Goal: Entertainment & Leisure: Consume media (video, audio)

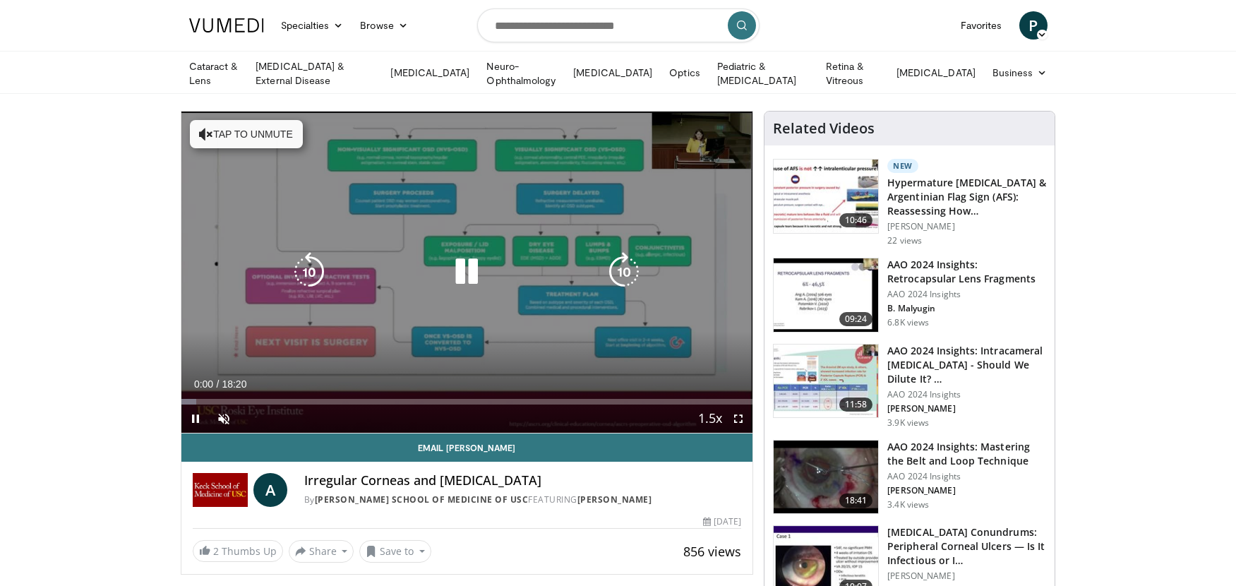
click at [292, 131] on button "Tap to unmute" at bounding box center [246, 134] width 113 height 28
click at [442, 202] on div "10 seconds Tap to unmute" at bounding box center [467, 271] width 572 height 321
click at [371, 272] on div "Video Player" at bounding box center [466, 272] width 343 height 28
click at [469, 273] on icon "Video Player" at bounding box center [467, 272] width 40 height 40
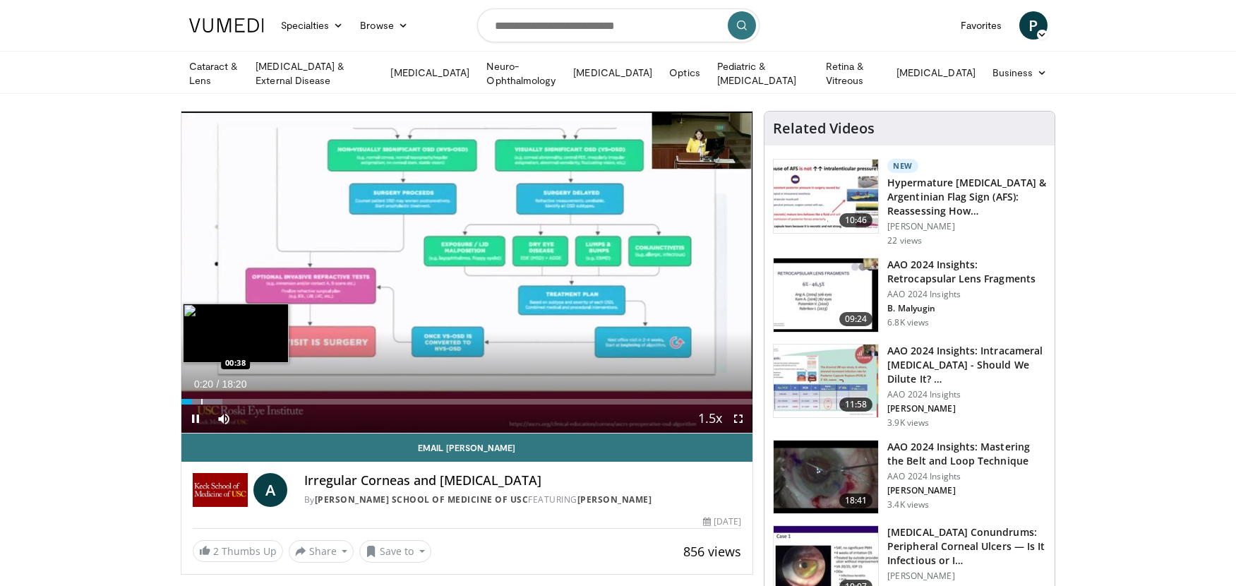
click at [201, 399] on div "Progress Bar" at bounding box center [201, 402] width 1 height 6
click at [208, 399] on div "Progress Bar" at bounding box center [208, 402] width 1 height 6
click at [219, 399] on div "Progress Bar" at bounding box center [219, 402] width 1 height 6
click at [228, 394] on div "Loaded : 12.61% 01:31 01:28" at bounding box center [467, 397] width 572 height 13
click at [242, 399] on div "Progress Bar" at bounding box center [242, 402] width 1 height 6
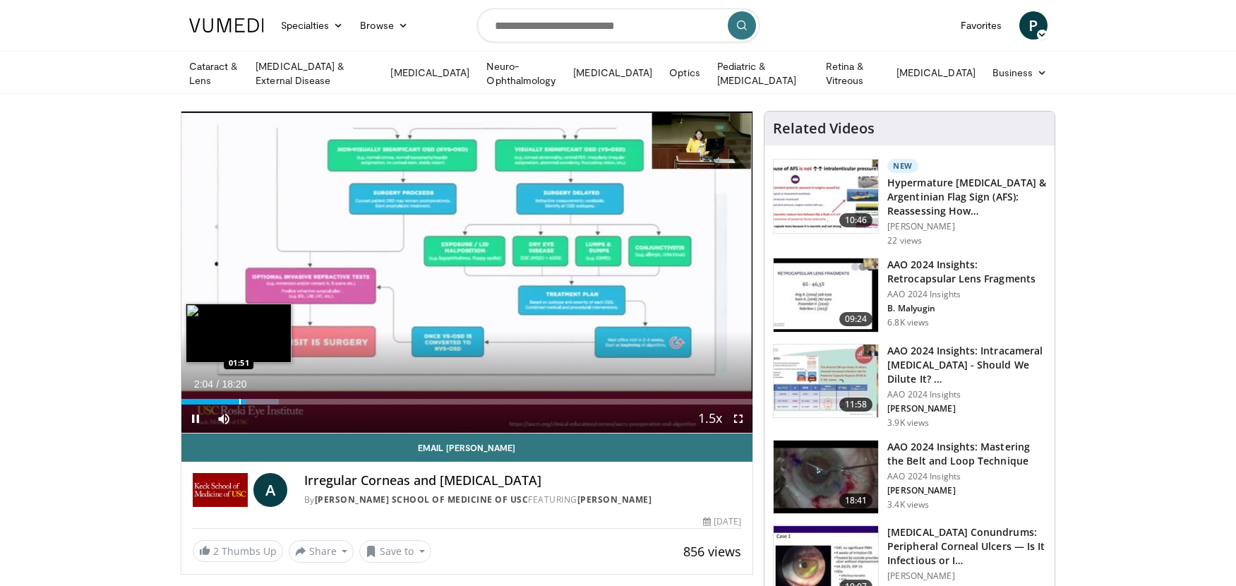
click at [239, 399] on div "Progress Bar" at bounding box center [239, 402] width 1 height 6
click at [257, 399] on div "Progress Bar" at bounding box center [257, 402] width 1 height 6
click at [253, 399] on div "Progress Bar" at bounding box center [253, 402] width 1 height 6
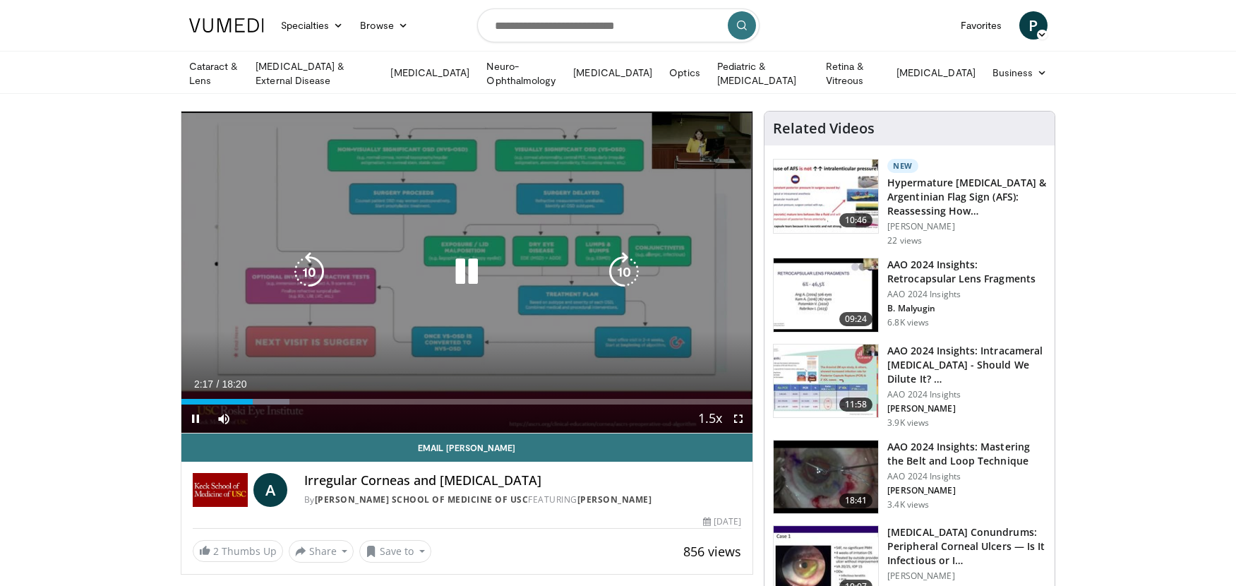
click at [0, 0] on div "Progress Bar" at bounding box center [0, 0] width 0 height 0
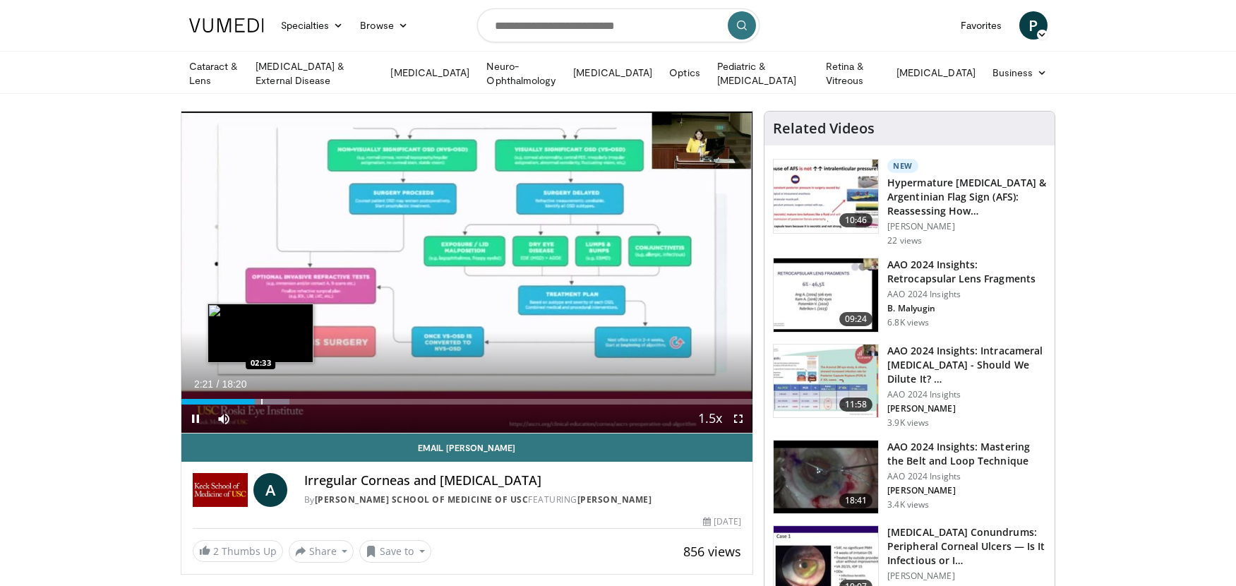
click at [261, 399] on div "Progress Bar" at bounding box center [261, 402] width 1 height 6
click at [269, 399] on div "Progress Bar" at bounding box center [269, 402] width 1 height 6
click at [275, 399] on div "Progress Bar" at bounding box center [275, 402] width 1 height 6
click at [282, 399] on div "Progress Bar" at bounding box center [282, 402] width 1 height 6
click at [289, 399] on div "Progress Bar" at bounding box center [289, 402] width 1 height 6
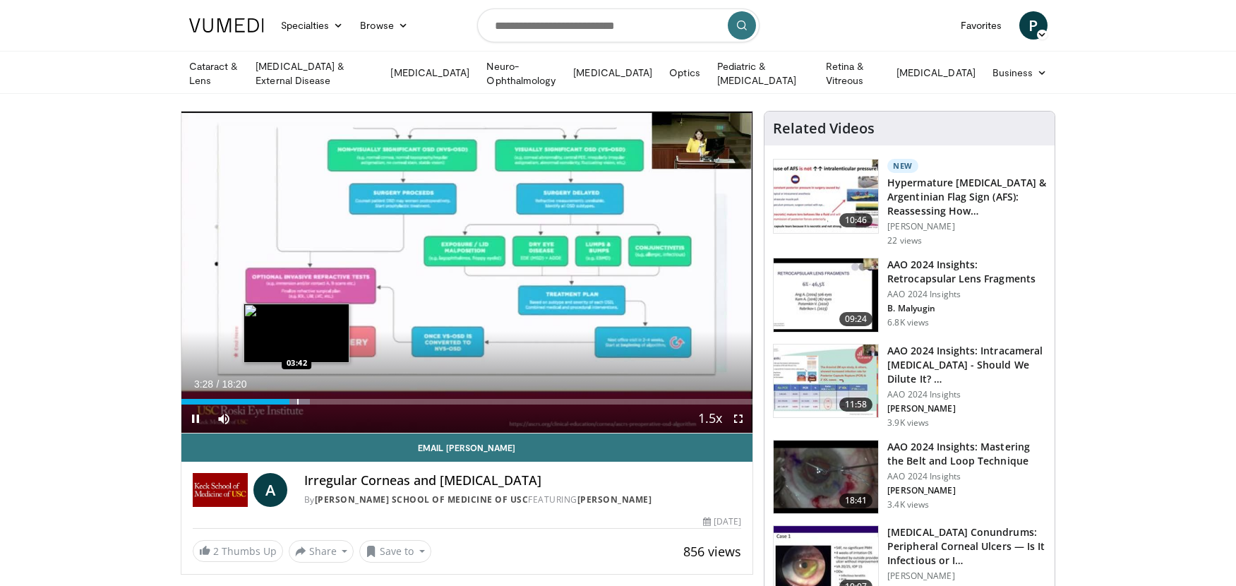
click at [297, 399] on div "Progress Bar" at bounding box center [297, 402] width 1 height 6
click at [331, 399] on div "Progress Bar" at bounding box center [331, 402] width 1 height 6
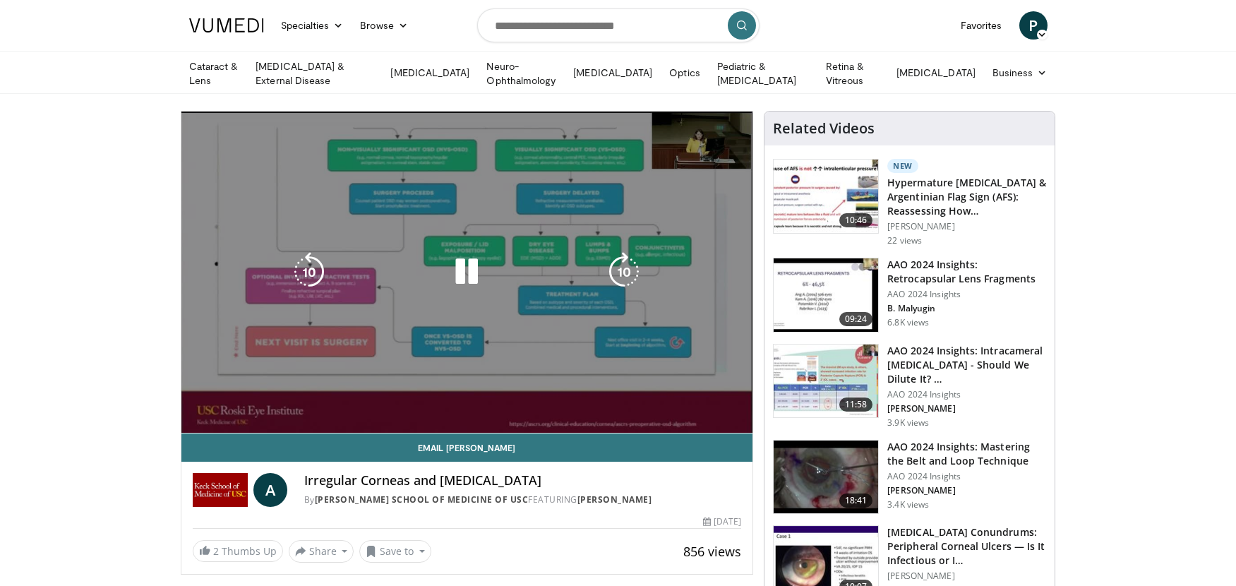
click at [0, 0] on div "Progress Bar" at bounding box center [0, 0] width 0 height 0
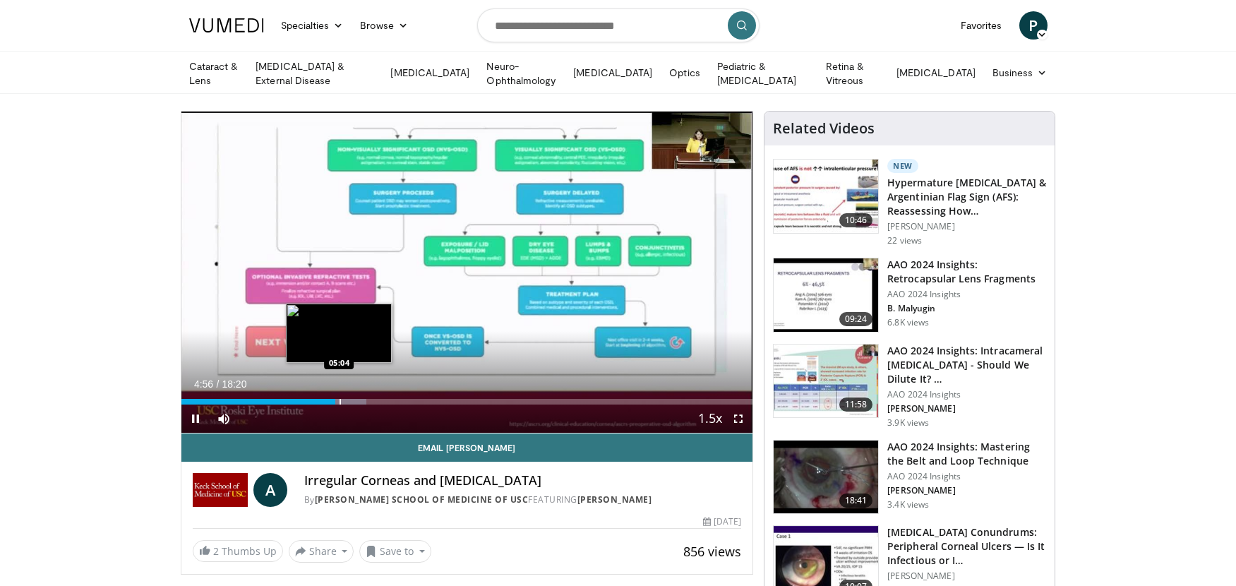
click at [339, 400] on div "Progress Bar" at bounding box center [339, 402] width 1 height 6
click at [346, 400] on div "Progress Bar" at bounding box center [346, 402] width 1 height 6
click at [356, 399] on div "Progress Bar" at bounding box center [356, 402] width 1 height 6
click at [364, 399] on div "Progress Bar" at bounding box center [363, 402] width 1 height 6
click at [371, 399] on div "Progress Bar" at bounding box center [370, 402] width 1 height 6
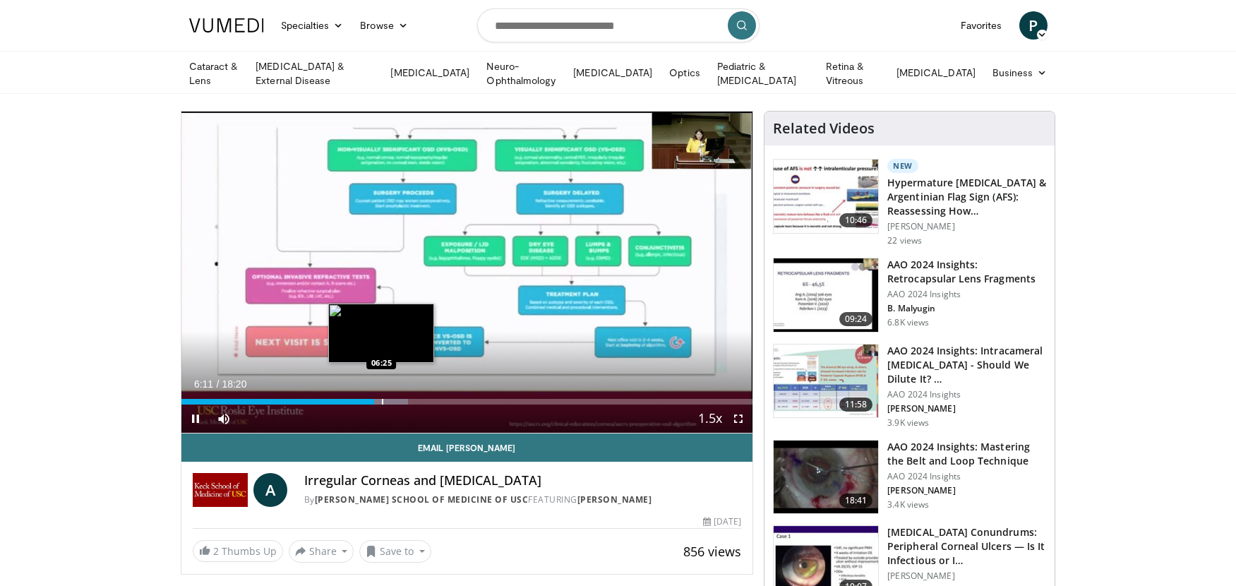
click at [382, 399] on div "Progress Bar" at bounding box center [382, 402] width 1 height 6
click at [390, 399] on div "Progress Bar" at bounding box center [389, 402] width 1 height 6
click at [397, 399] on div "Progress Bar" at bounding box center [397, 402] width 1 height 6
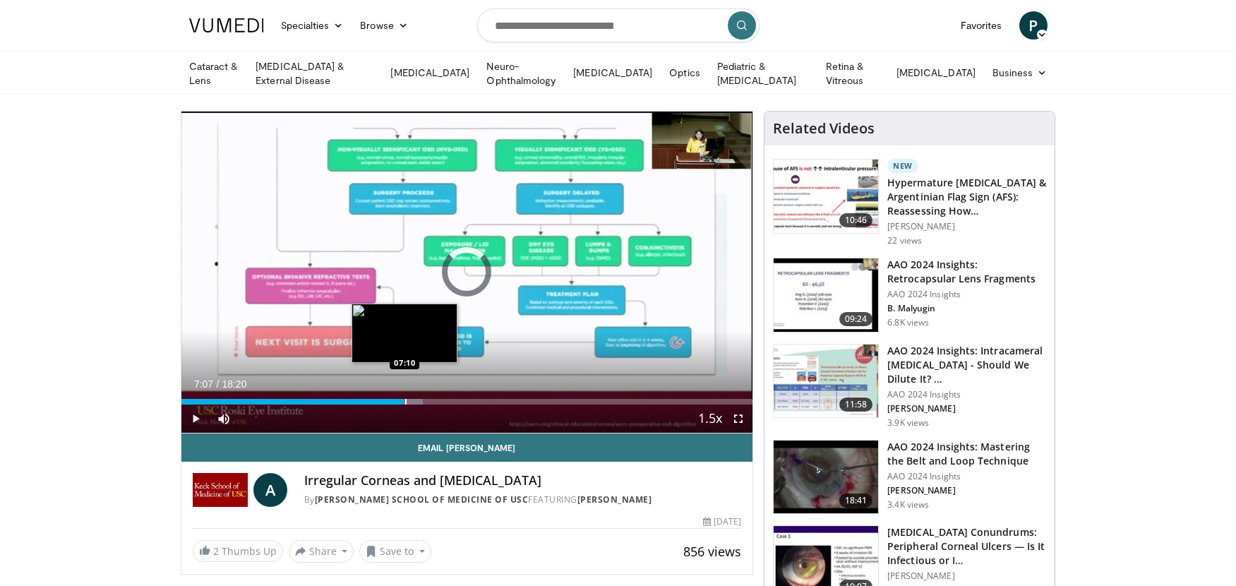
click at [405, 399] on div "Progress Bar" at bounding box center [405, 402] width 1 height 6
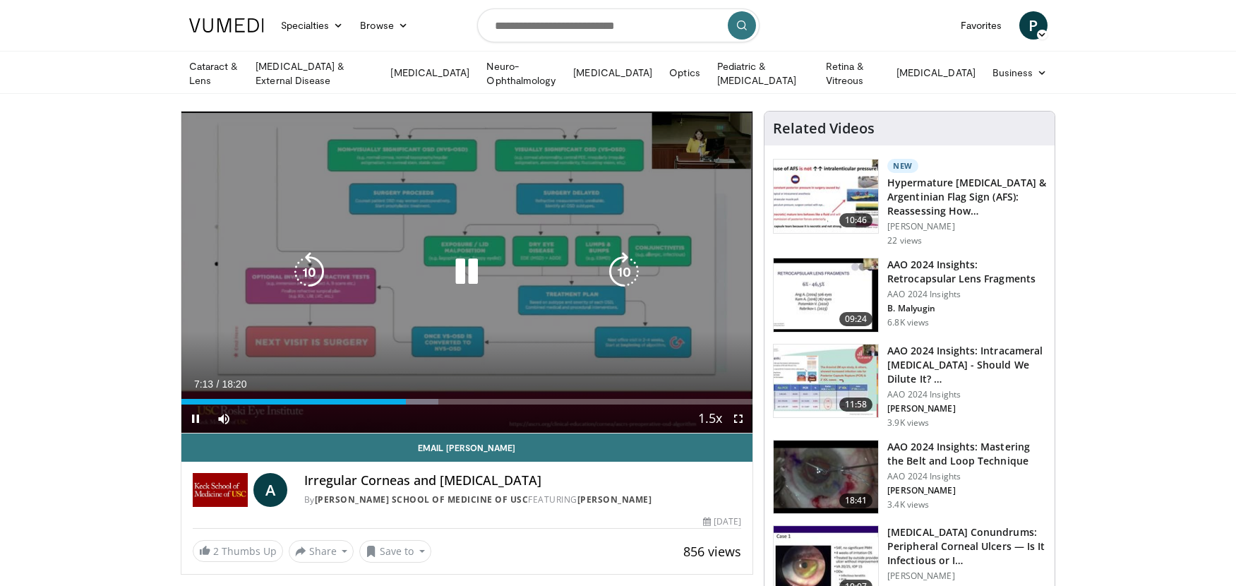
click at [418, 399] on div "Loaded : 45.07% 07:13 07:25" at bounding box center [467, 402] width 572 height 6
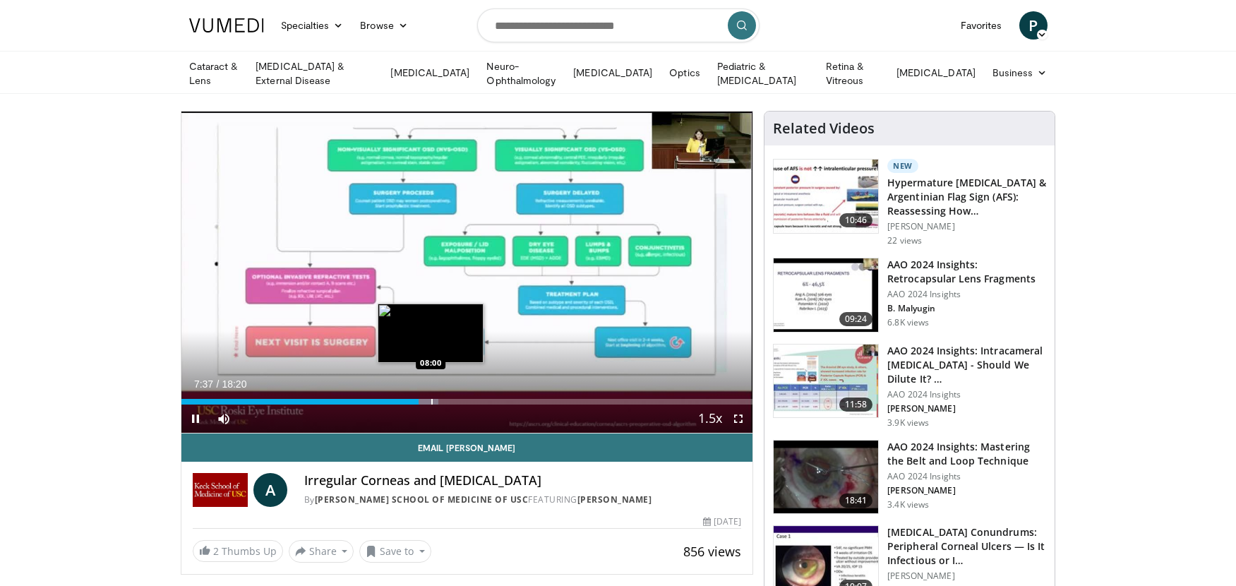
click at [431, 399] on div "Progress Bar" at bounding box center [431, 402] width 1 height 6
click at [438, 400] on div "Progress Bar" at bounding box center [438, 402] width 1 height 6
click at [449, 400] on div "Progress Bar" at bounding box center [449, 402] width 1 height 6
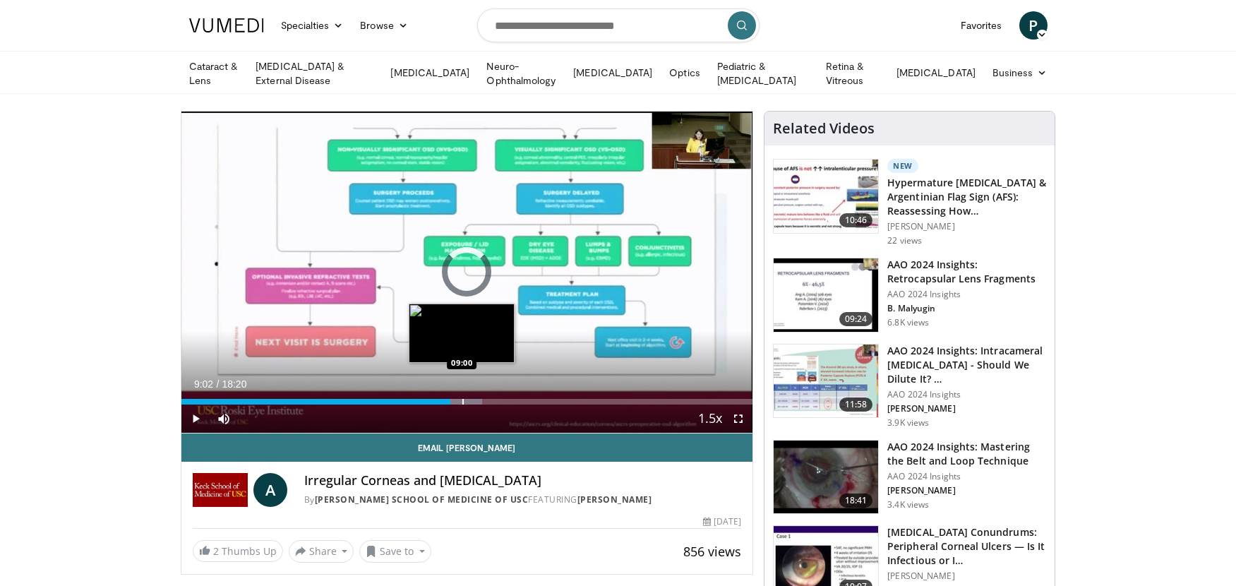
click at [462, 399] on div "Progress Bar" at bounding box center [462, 402] width 1 height 6
click at [471, 399] on div "Progress Bar" at bounding box center [471, 402] width 1 height 6
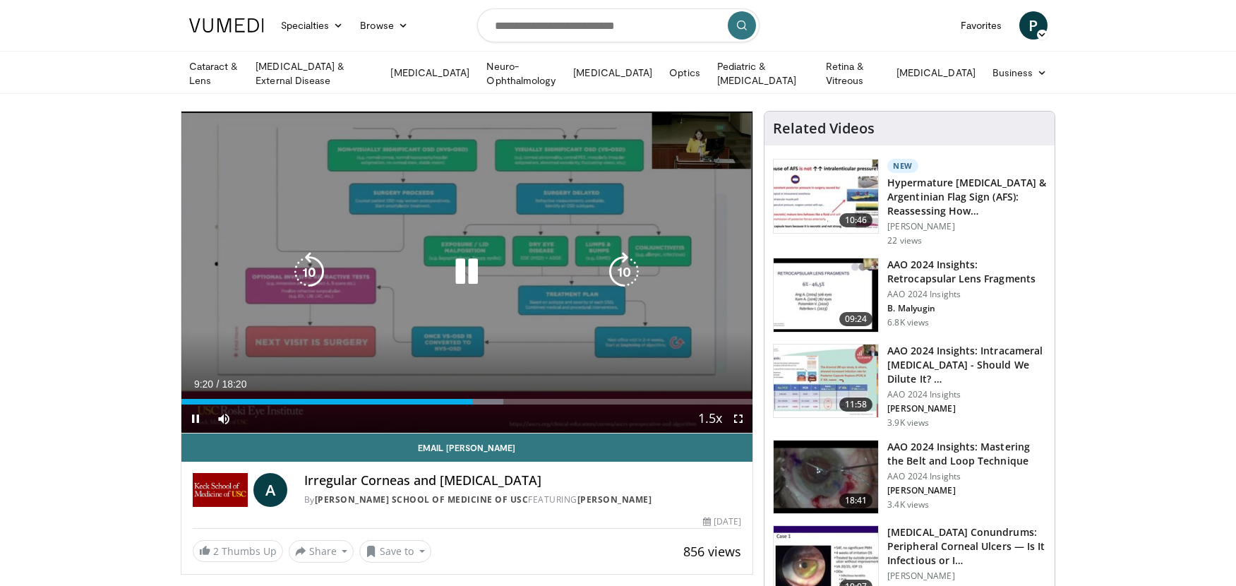
click at [483, 399] on div "Loaded : 56.34% 09:20 09:30" at bounding box center [467, 402] width 572 height 6
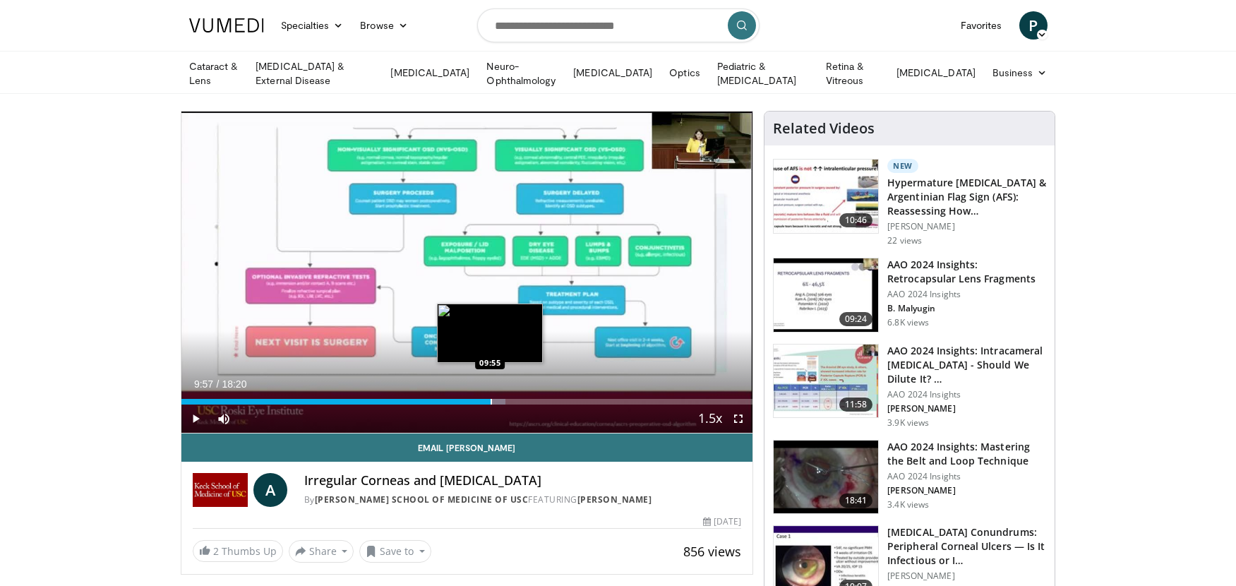
click at [491, 399] on div "Progress Bar" at bounding box center [490, 402] width 1 height 6
click at [505, 399] on div "Progress Bar" at bounding box center [505, 402] width 1 height 6
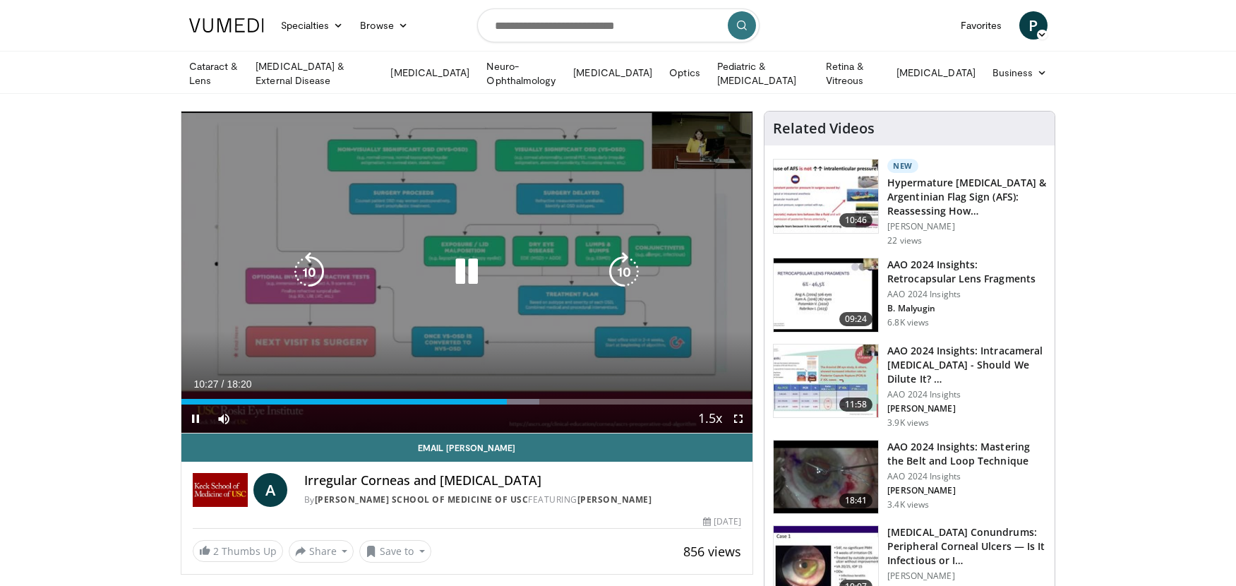
click at [397, 311] on div "10 seconds Tap to unmute" at bounding box center [467, 271] width 572 height 321
click at [461, 278] on icon "Video Player" at bounding box center [467, 272] width 40 height 40
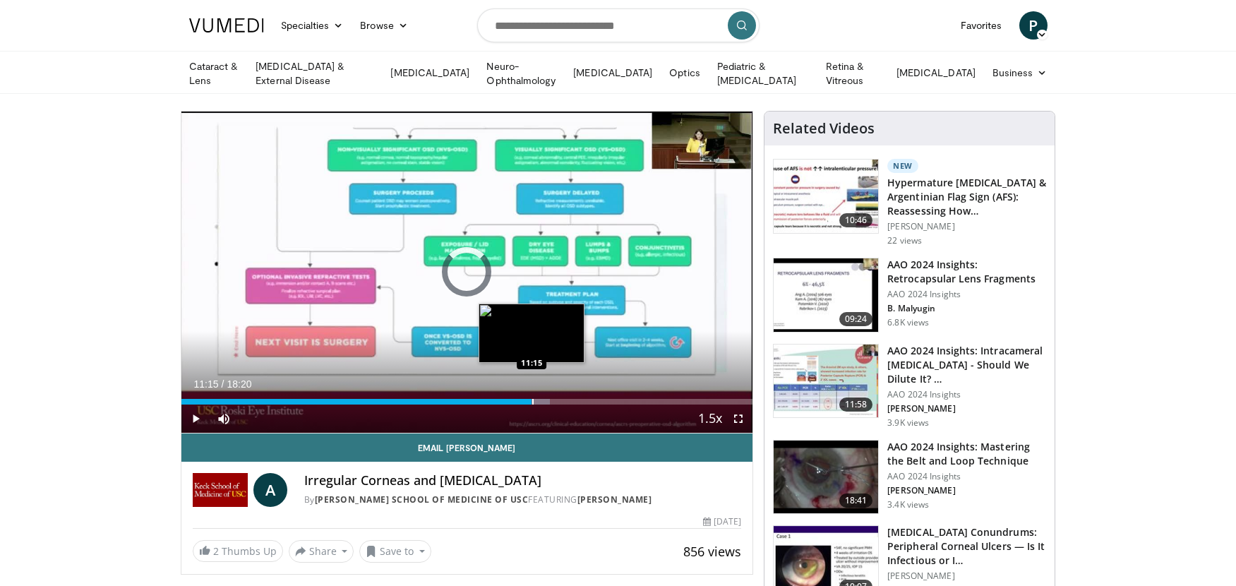
click at [532, 399] on div "Progress Bar" at bounding box center [532, 402] width 1 height 6
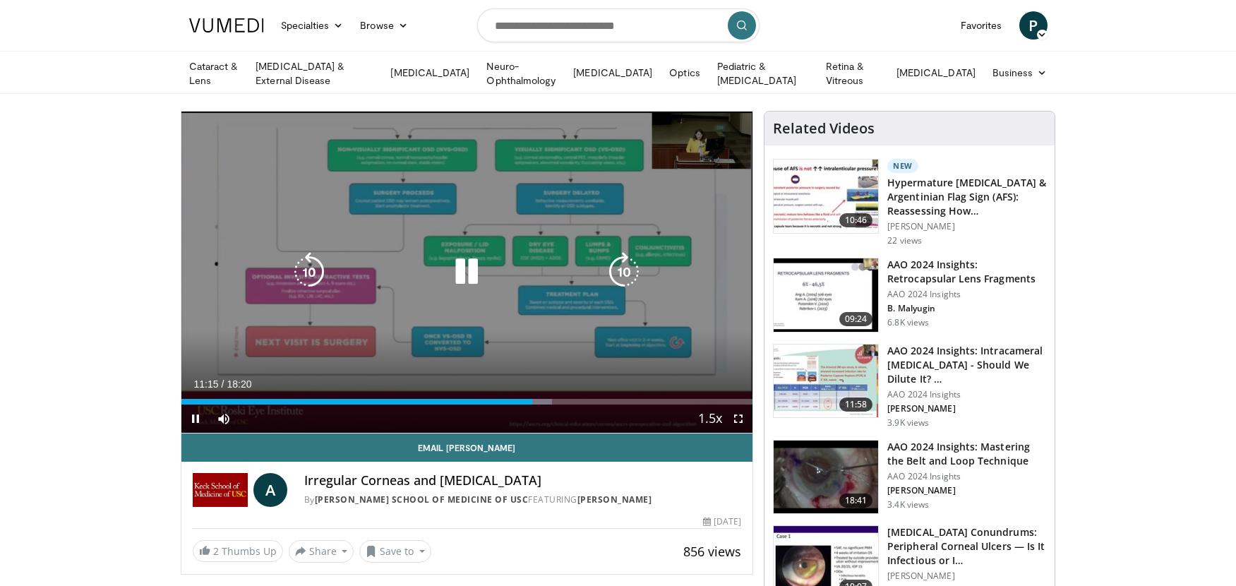
click at [542, 399] on div "10 seconds Tap to unmute" at bounding box center [467, 271] width 572 height 321
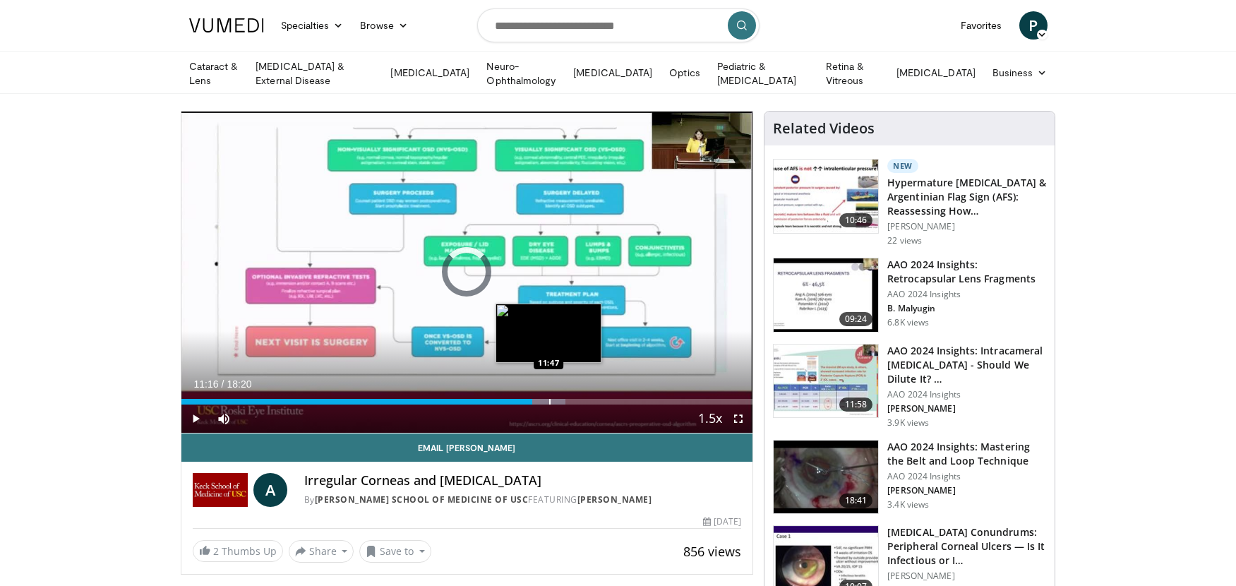
click at [549, 401] on div "Progress Bar" at bounding box center [549, 402] width 1 height 6
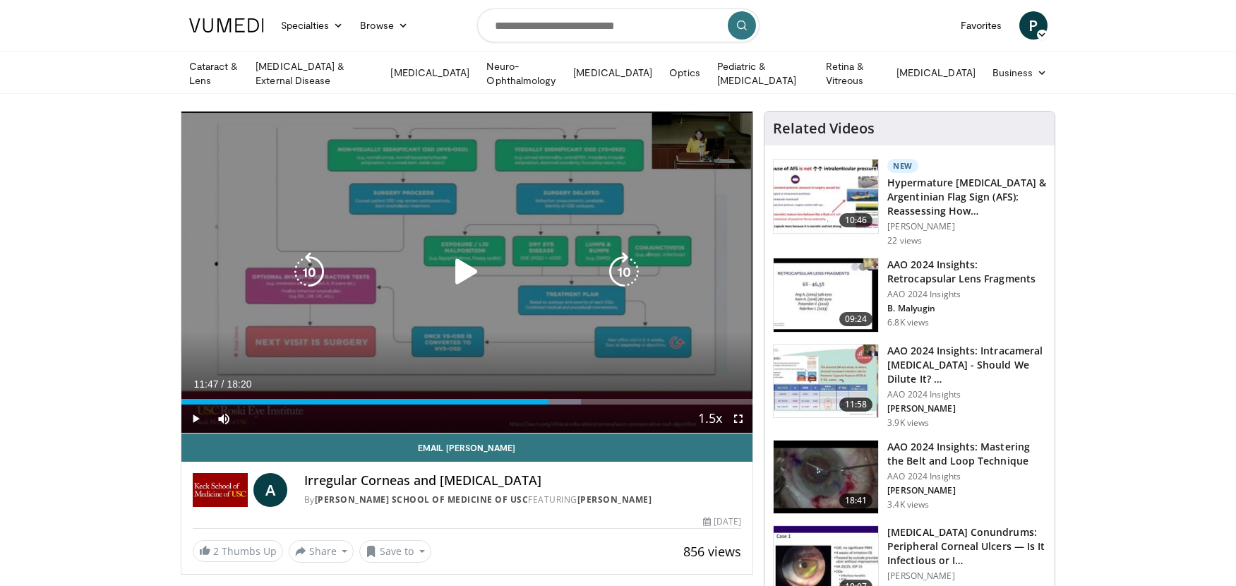
click at [460, 259] on icon "Video Player" at bounding box center [467, 272] width 40 height 40
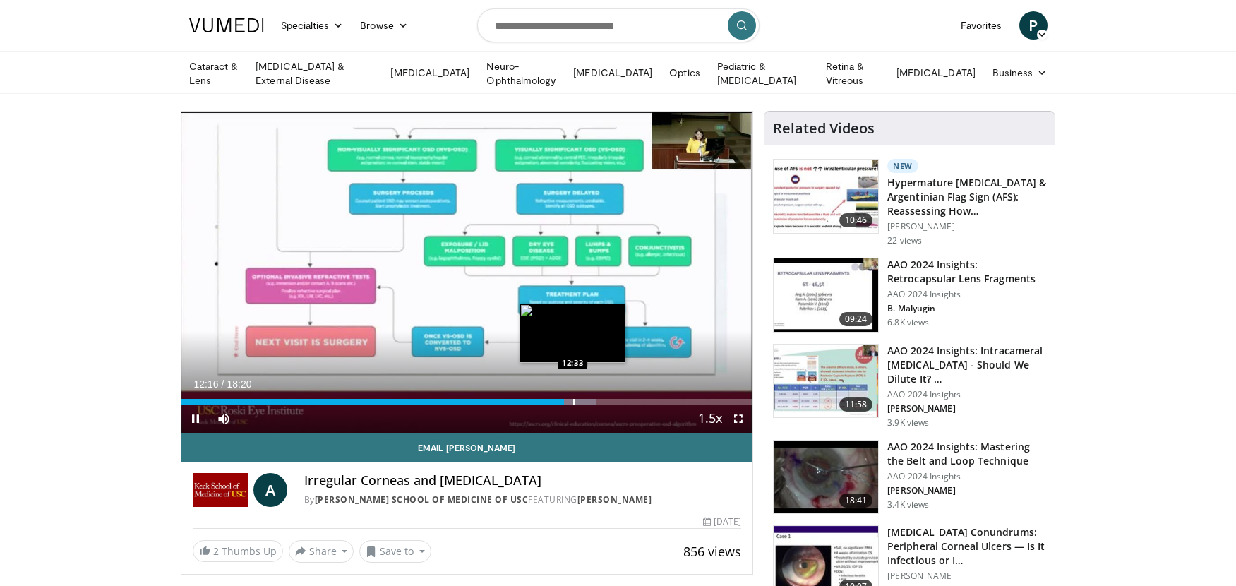
click at [574, 399] on div "Progress Bar" at bounding box center [573, 402] width 1 height 6
click at [585, 399] on div "Progress Bar" at bounding box center [585, 402] width 1 height 6
click at [595, 399] on div "Progress Bar" at bounding box center [595, 402] width 1 height 6
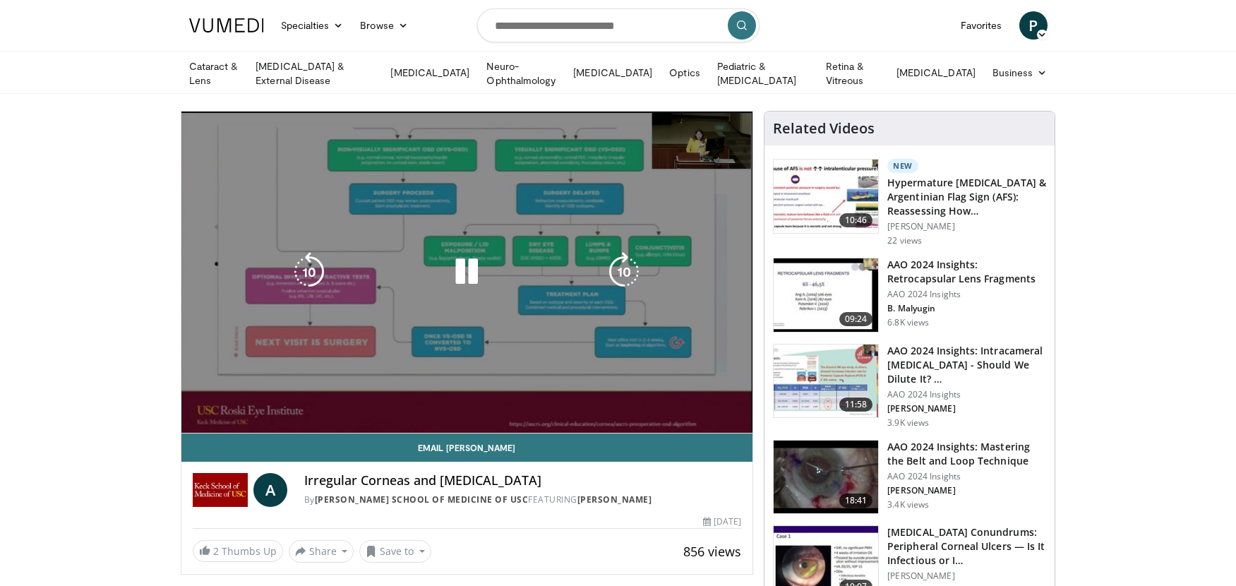
click at [611, 396] on video-js "**********" at bounding box center [467, 272] width 572 height 322
click at [611, 396] on div "10 seconds Tap to unmute" at bounding box center [467, 271] width 572 height 321
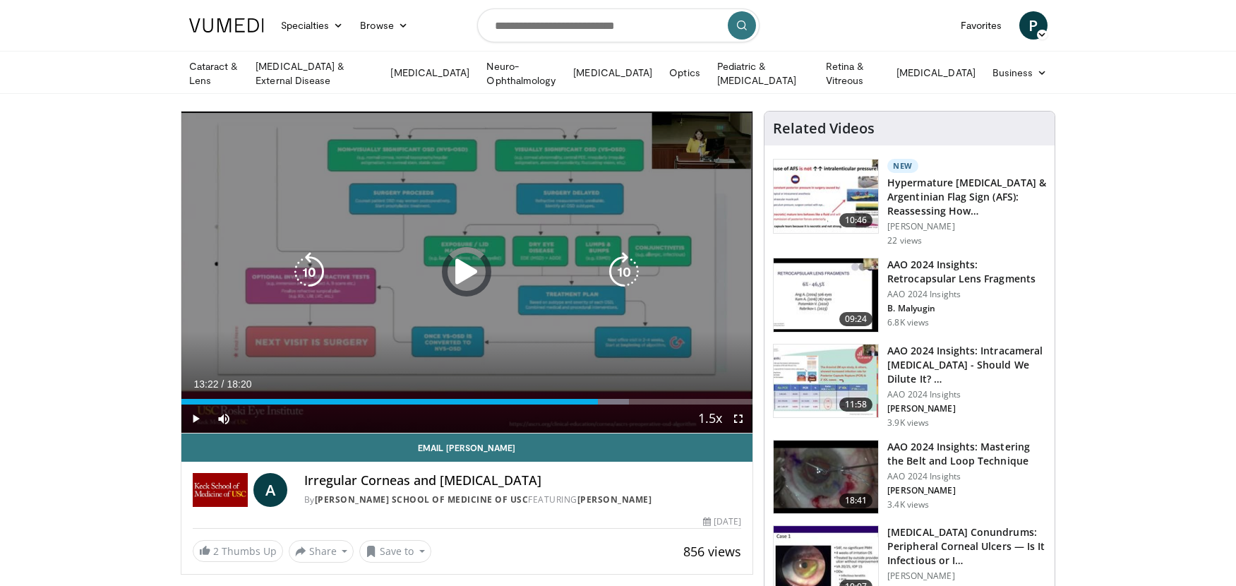
click at [0, 0] on div "Progress Bar" at bounding box center [0, 0] width 0 height 0
click at [582, 284] on div "10 seconds Tap to unmute" at bounding box center [467, 271] width 572 height 321
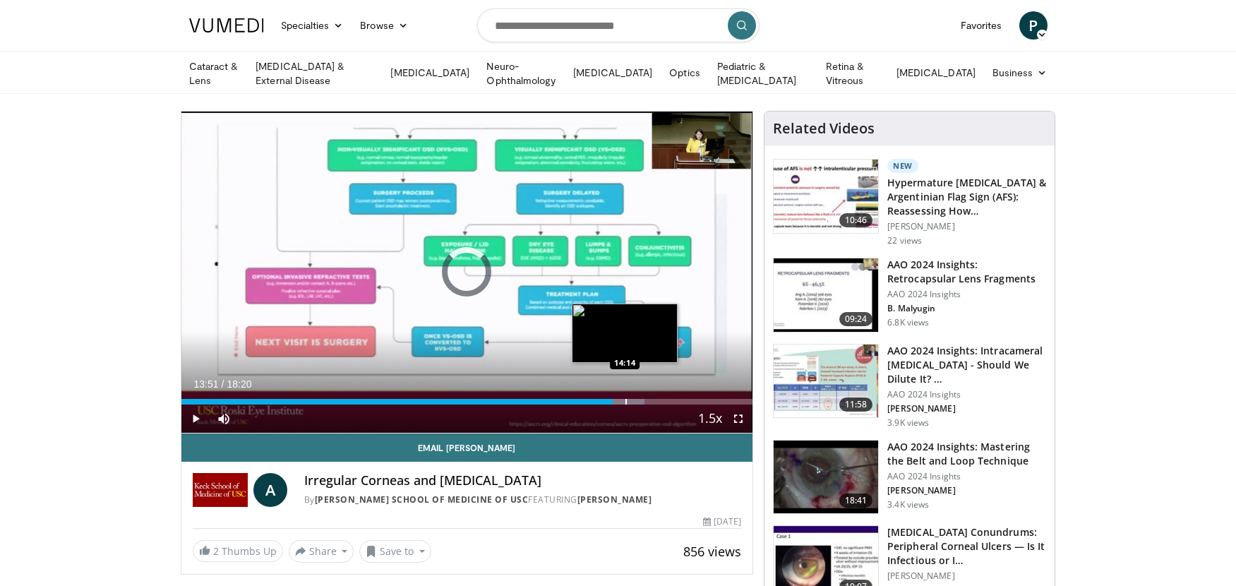
click at [625, 400] on div "Progress Bar" at bounding box center [625, 402] width 1 height 6
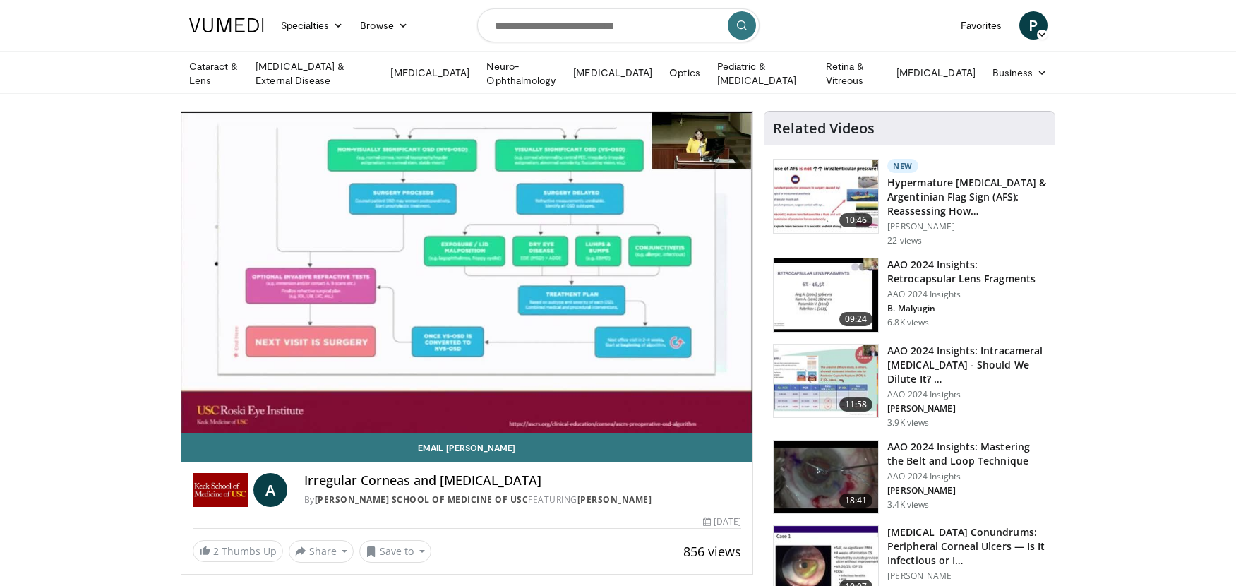
click at [635, 399] on video-js "**********" at bounding box center [467, 272] width 572 height 322
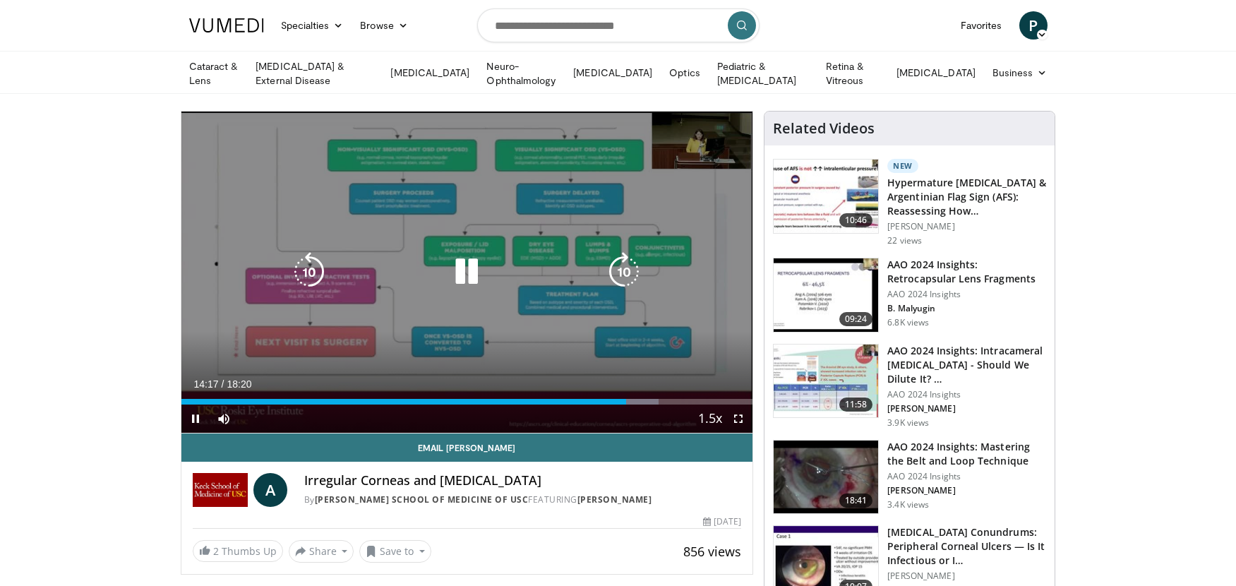
click at [637, 401] on div "Loaded : 83.61% 14:17 14:34" at bounding box center [467, 402] width 572 height 6
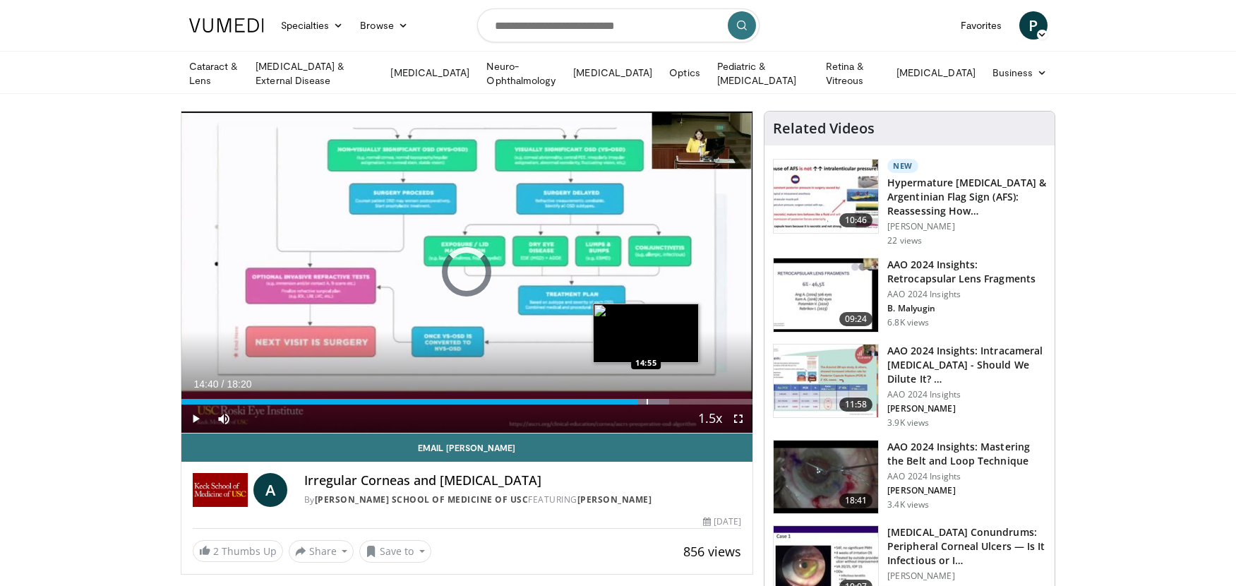
click at [646, 399] on div "Progress Bar" at bounding box center [646, 402] width 1 height 6
click at [658, 399] on div "Progress Bar" at bounding box center [658, 402] width 1 height 6
click at [670, 402] on div "Progress Bar" at bounding box center [669, 402] width 1 height 6
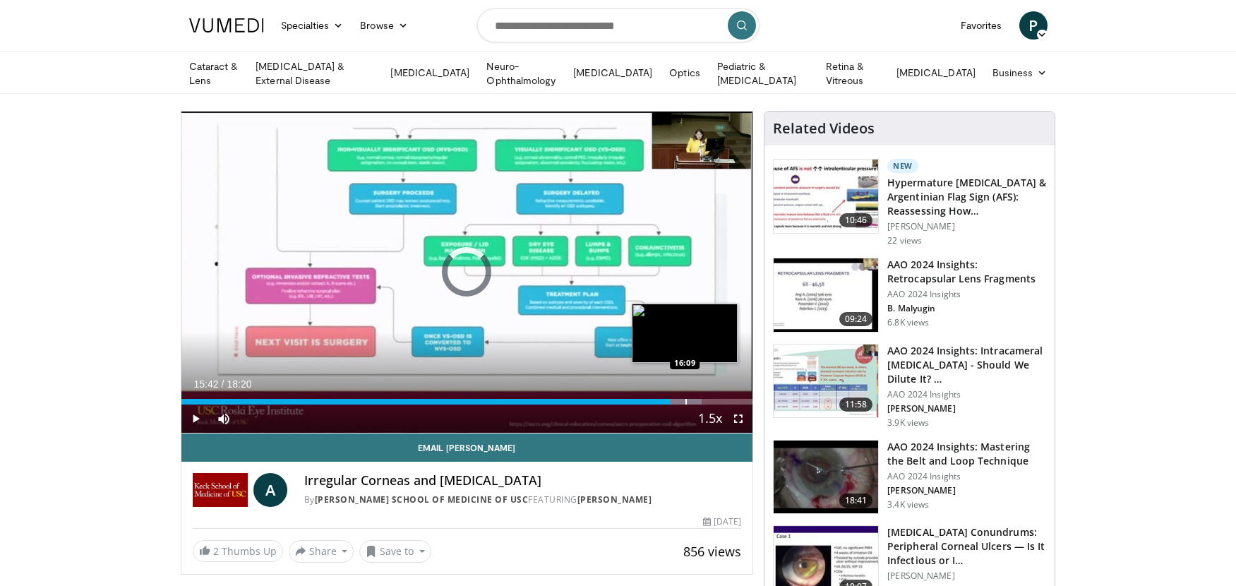
click at [685, 399] on div "Progress Bar" at bounding box center [685, 402] width 1 height 6
click at [692, 399] on div "Progress Bar" at bounding box center [692, 402] width 1 height 6
click at [702, 399] on div "Progress Bar" at bounding box center [702, 402] width 1 height 6
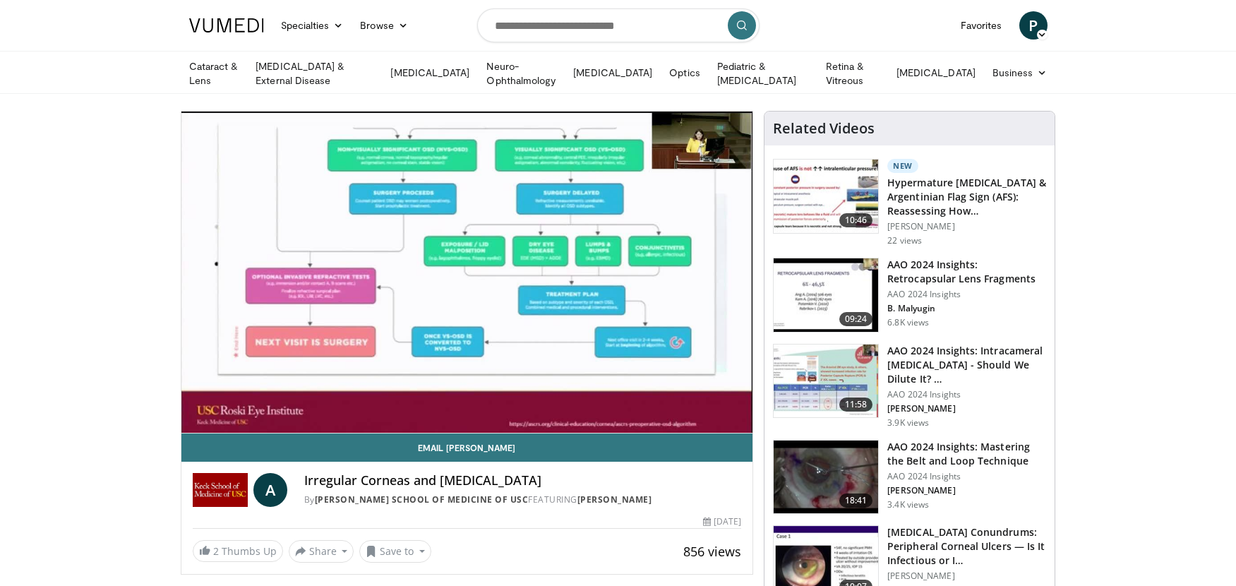
click at [714, 400] on div "10 seconds Tap to unmute" at bounding box center [467, 271] width 572 height 321
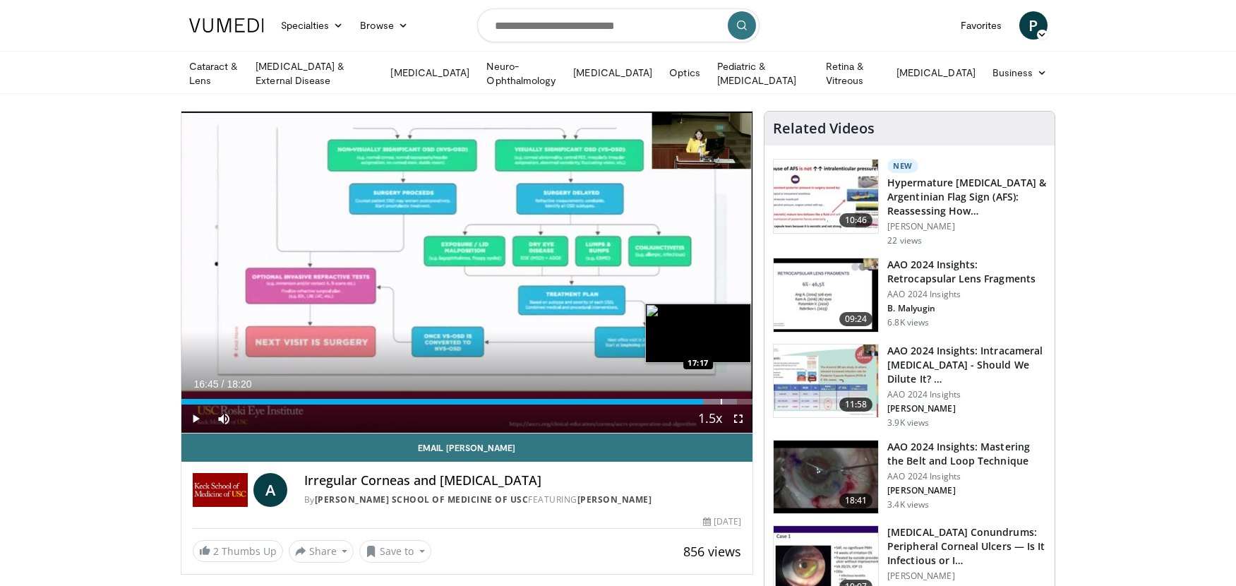
click at [720, 400] on div "Progress Bar" at bounding box center [720, 402] width 1 height 6
